Goal: Understand process/instructions

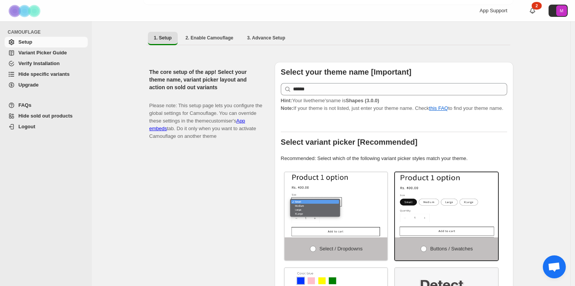
scroll to position [55, 0]
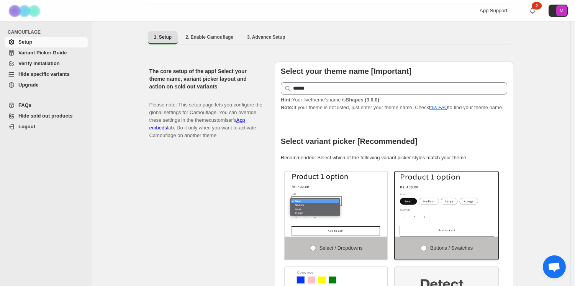
click at [56, 53] on span "Variant Picker Guide" at bounding box center [42, 53] width 48 height 6
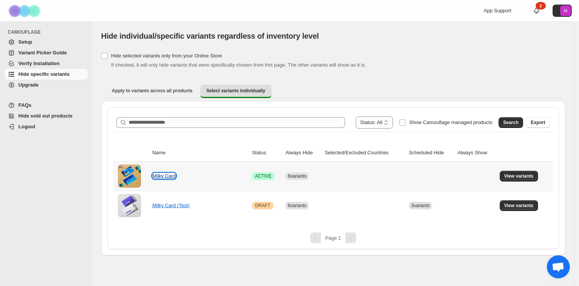
click at [161, 175] on link "Milky Card" at bounding box center [163, 176] width 23 height 6
click at [521, 177] on span "View variants" at bounding box center [519, 176] width 29 height 6
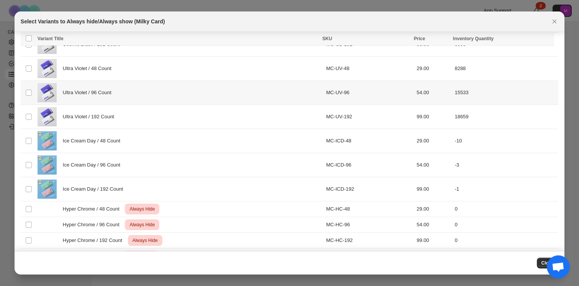
scroll to position [161, 0]
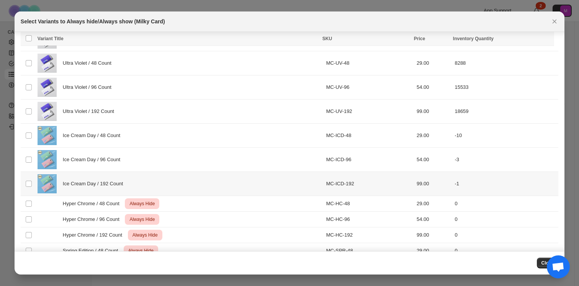
click at [31, 179] on td "Select product variant" at bounding box center [28, 184] width 15 height 24
click at [31, 164] on td "Select product variant" at bounding box center [28, 160] width 15 height 24
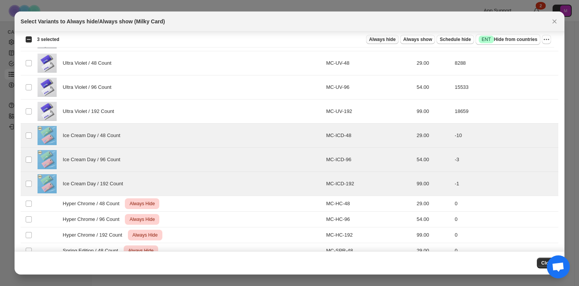
click at [384, 40] on span "Always hide" at bounding box center [382, 39] width 26 height 6
